Goal: Information Seeking & Learning: Understand process/instructions

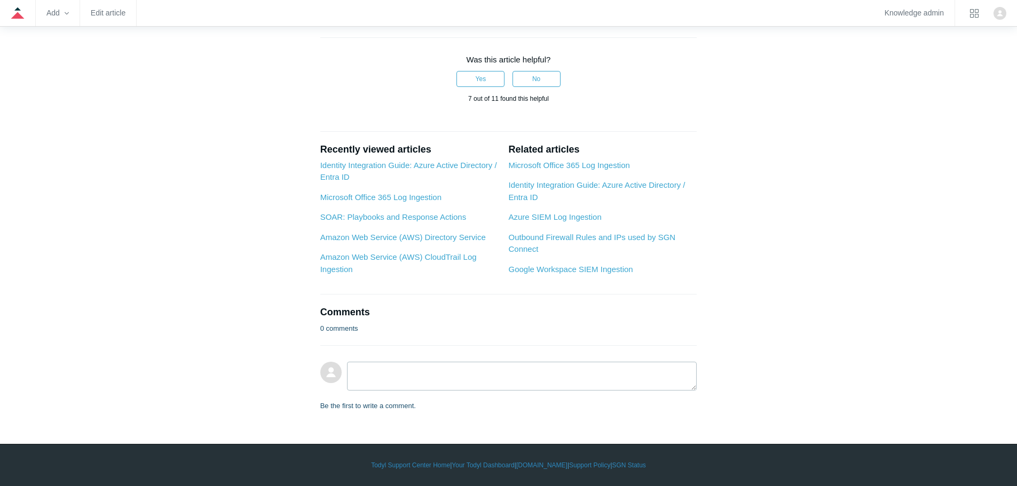
scroll to position [1162, 0]
drag, startPoint x: 665, startPoint y: 151, endPoint x: 338, endPoint y: 139, distance: 326.8
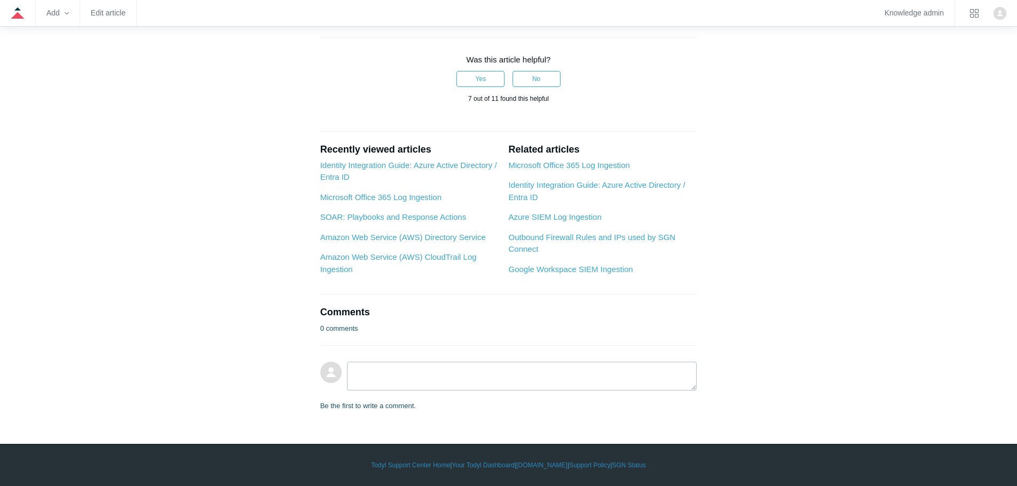
drag, startPoint x: 556, startPoint y: 349, endPoint x: 356, endPoint y: 350, distance: 199.1
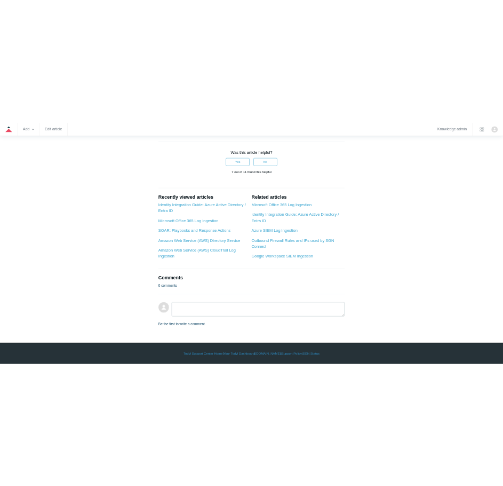
scroll to position [1151, 0]
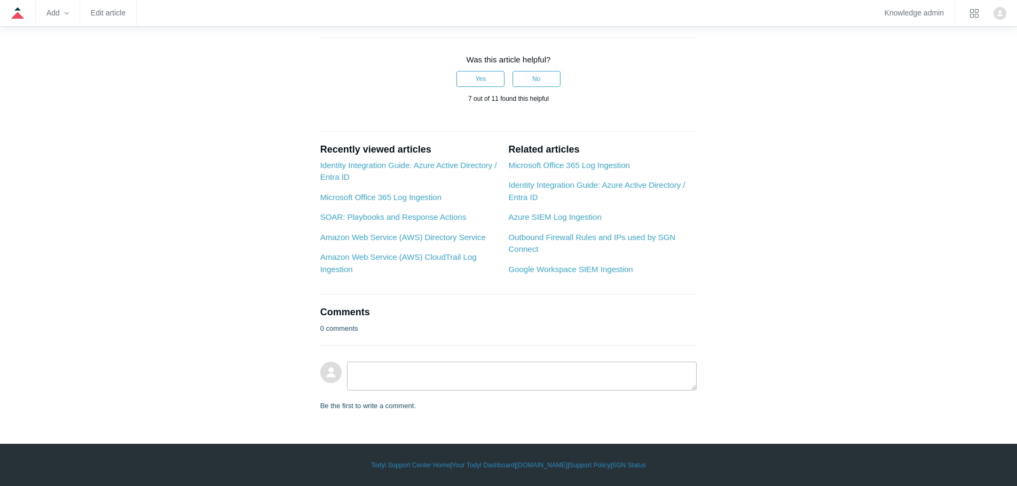
drag, startPoint x: 524, startPoint y: 163, endPoint x: 488, endPoint y: 170, distance: 36.3
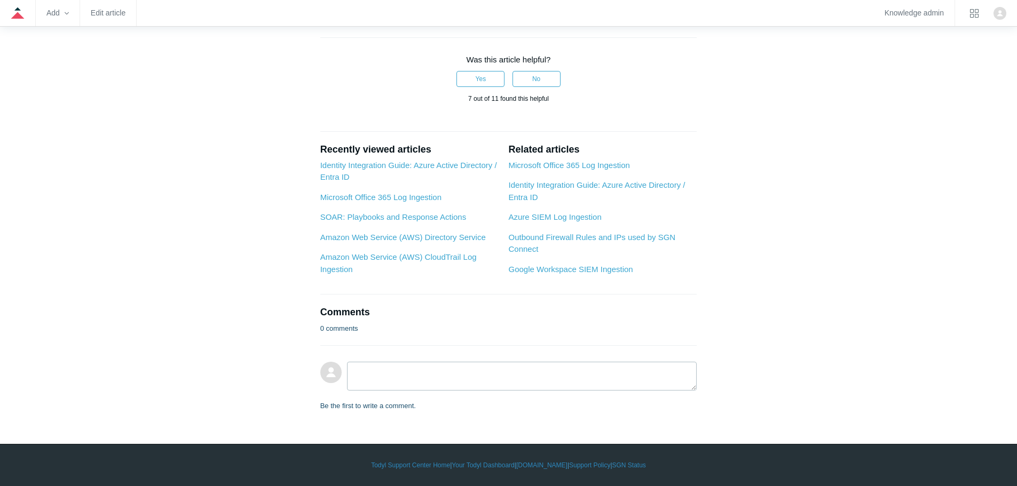
drag, startPoint x: 526, startPoint y: 163, endPoint x: 430, endPoint y: 164, distance: 96.1
copy strong "User.ManageIdentities.All"
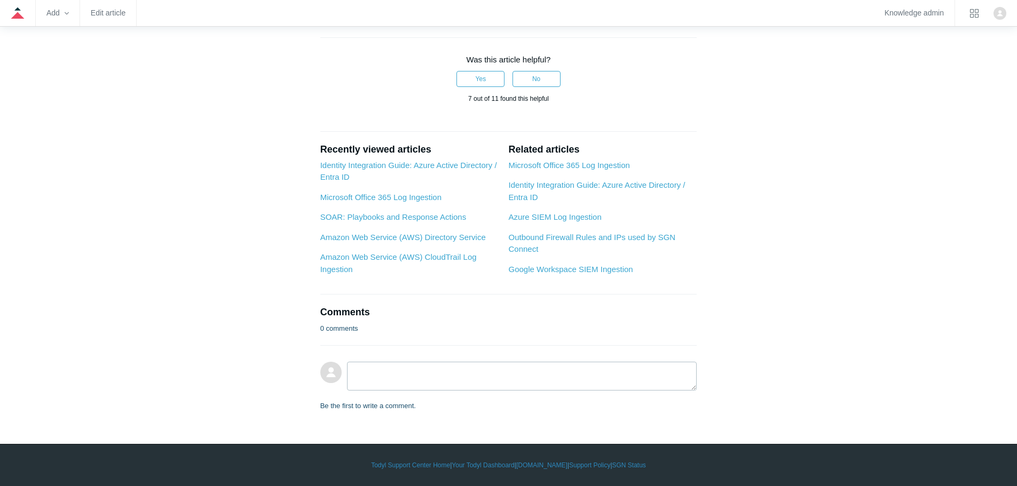
scroll to position [1147, 0]
drag, startPoint x: 524, startPoint y: 166, endPoint x: 503, endPoint y: 169, distance: 21.6
drag, startPoint x: 516, startPoint y: 166, endPoint x: 431, endPoint y: 167, distance: 84.9
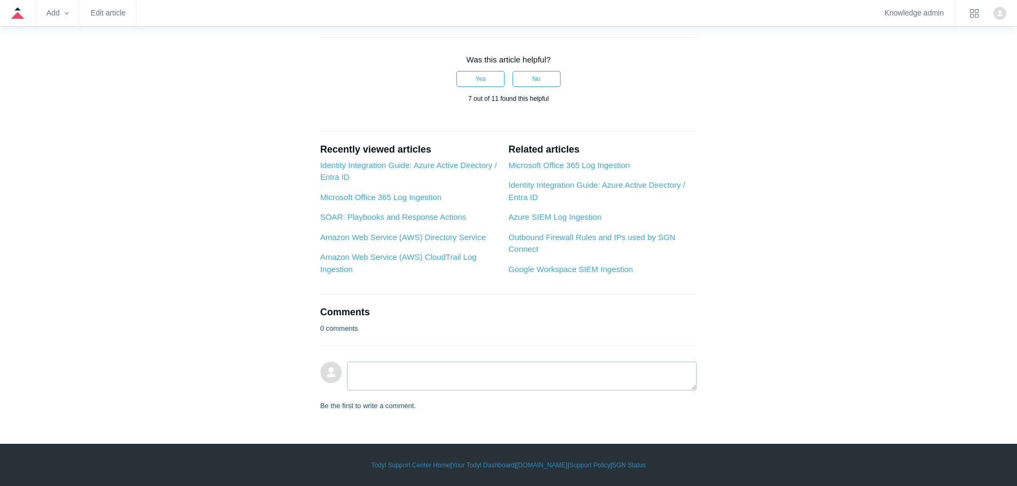
copy strong "User.ManageIdentities.All"
drag, startPoint x: 662, startPoint y: 166, endPoint x: 544, endPoint y: 169, distance: 118.5
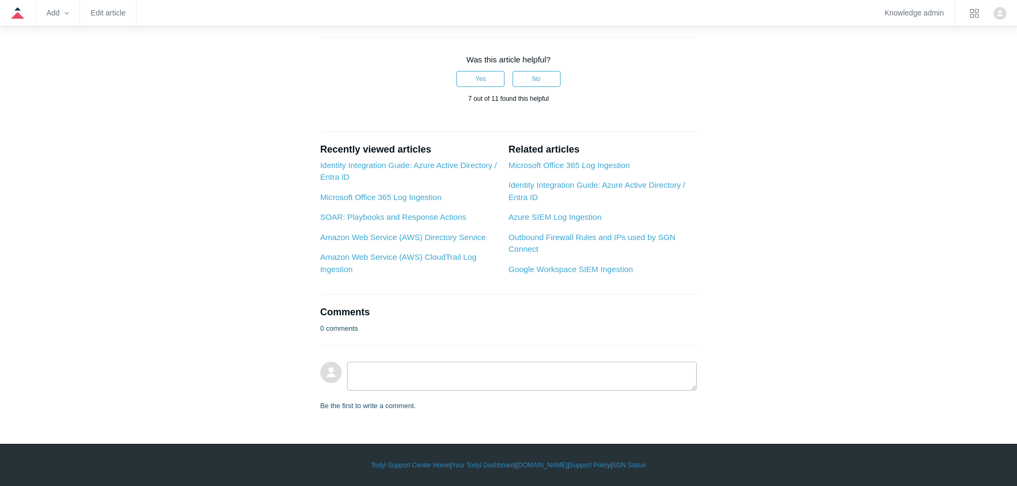
copy strong "User.EnableDisableAccount.All"
drag, startPoint x: 663, startPoint y: 210, endPoint x: 546, endPoint y: 215, distance: 117.0
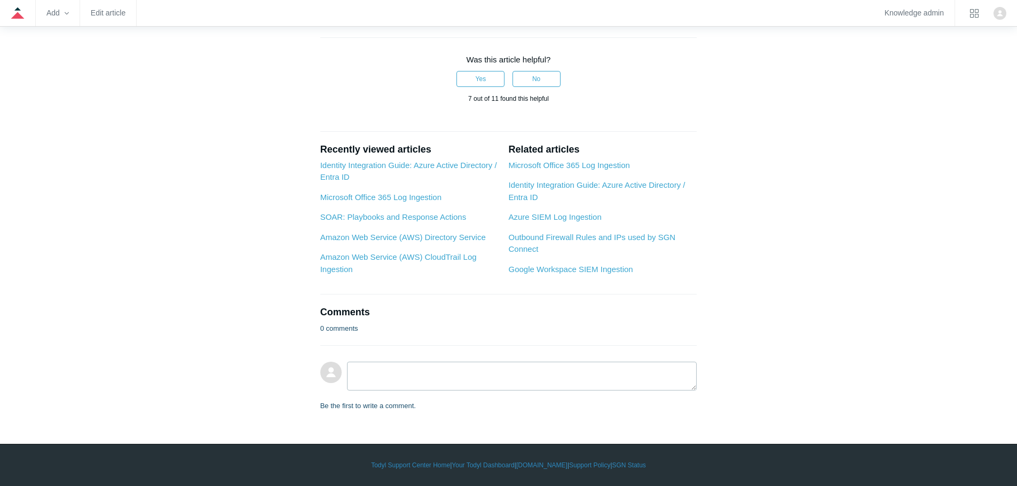
copy strong "User.EnableDisableAccount.All"
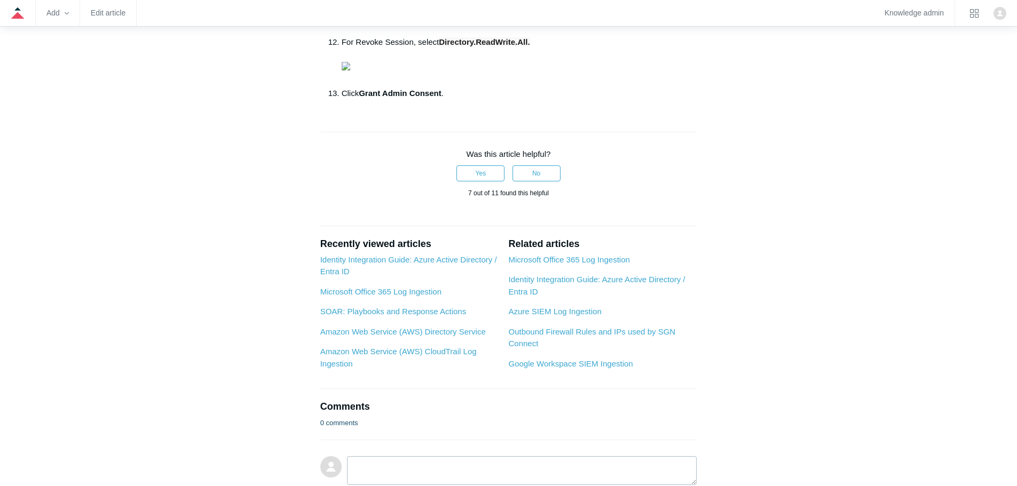
scroll to position [767, 0]
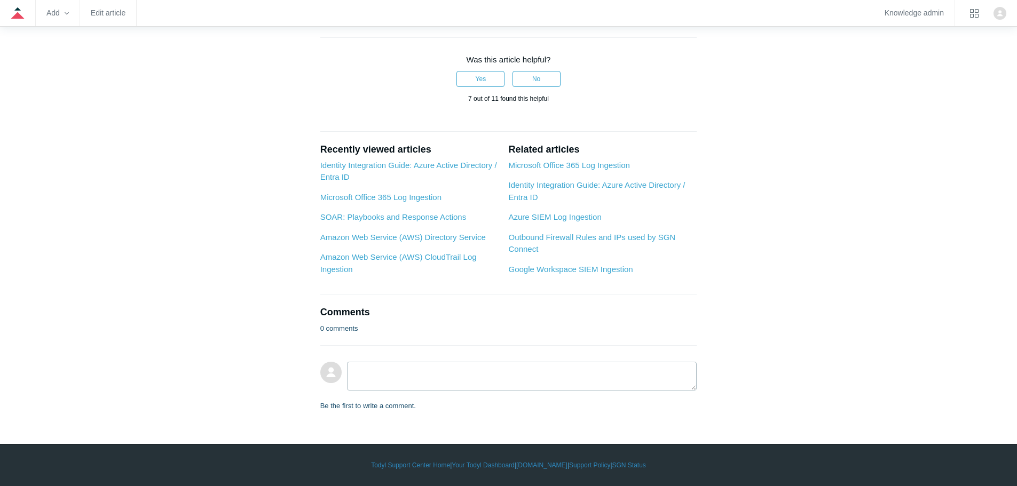
scroll to position [1608, 0]
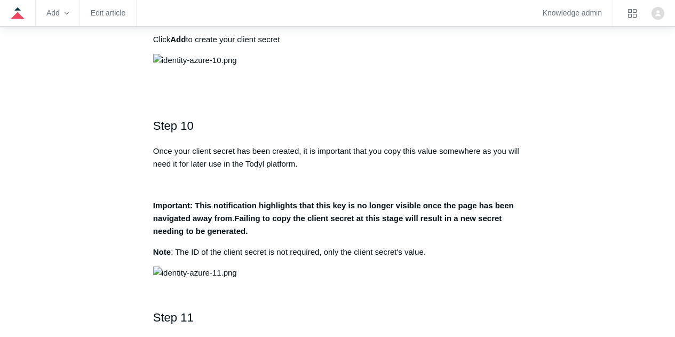
scroll to position [2137, 0]
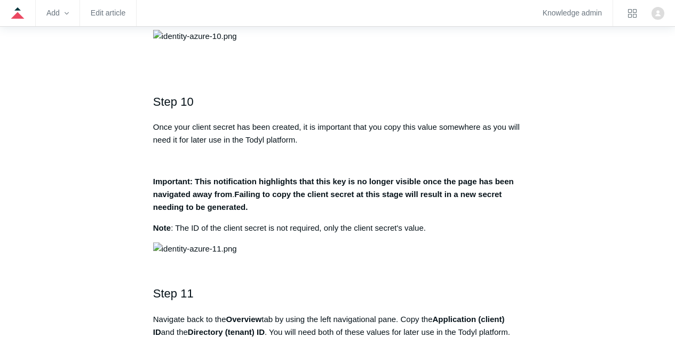
drag, startPoint x: 408, startPoint y: 206, endPoint x: 164, endPoint y: 202, distance: 243.9
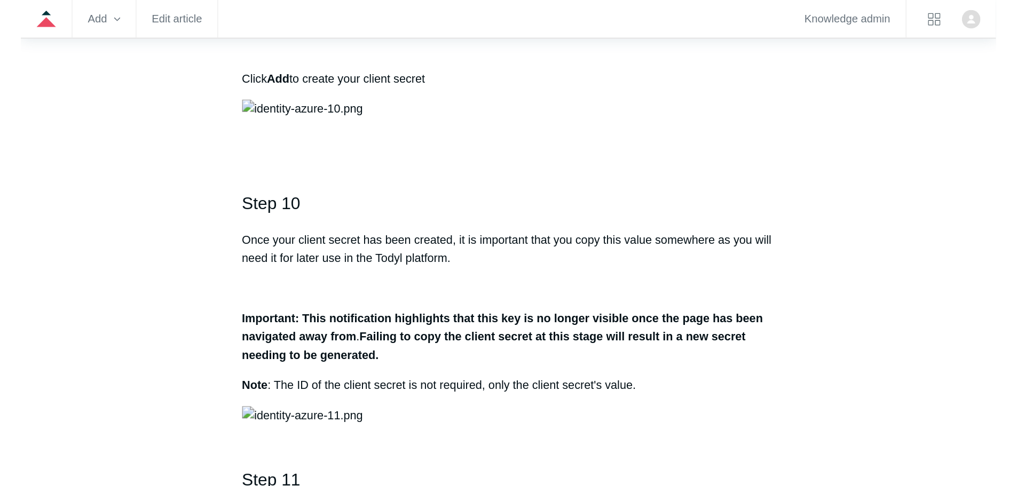
scroll to position [2101, 0]
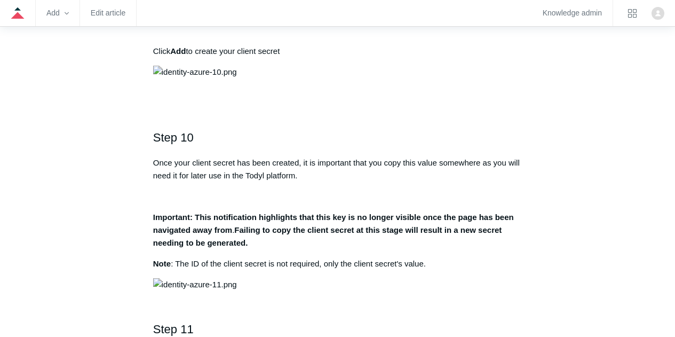
drag, startPoint x: 405, startPoint y: 246, endPoint x: 171, endPoint y: 243, distance: 233.2
copy li "Delegate Permission: Directory > Directory.AccessAsUser.All"
